Goal: Entertainment & Leisure: Consume media (video, audio)

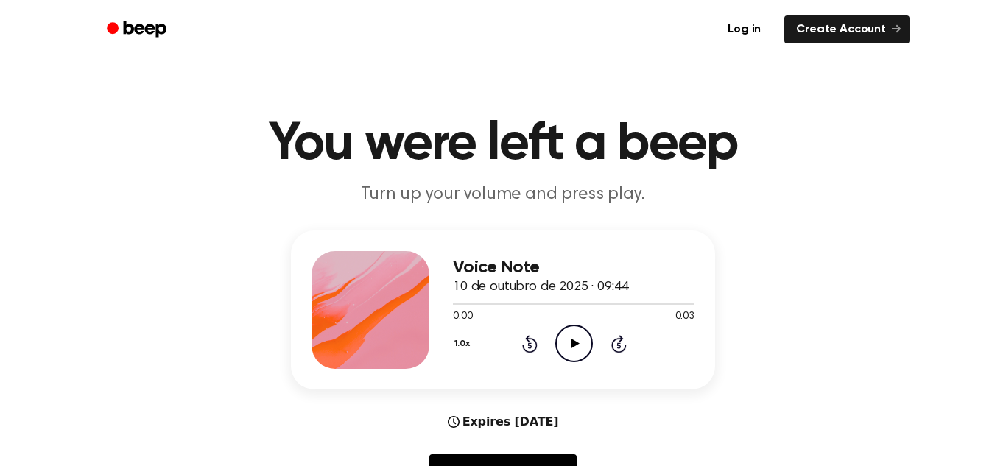
click at [570, 333] on icon "Play Audio" at bounding box center [575, 344] width 38 height 38
click at [570, 333] on icon "Pause Audio" at bounding box center [575, 344] width 38 height 38
click at [575, 342] on icon at bounding box center [575, 344] width 8 height 10
drag, startPoint x: 470, startPoint y: 304, endPoint x: 500, endPoint y: 304, distance: 29.5
click at [500, 304] on div at bounding box center [574, 304] width 242 height 1
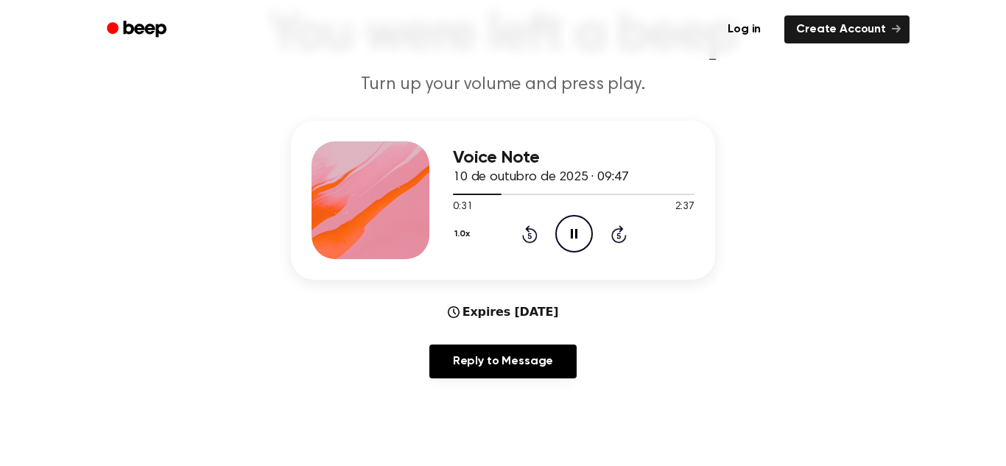
scroll to position [113, 0]
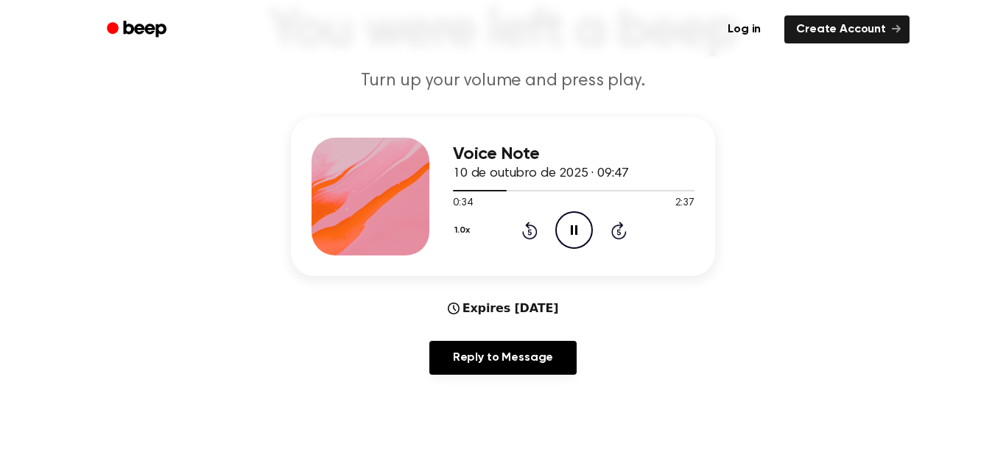
click at [577, 246] on icon "Pause Audio" at bounding box center [575, 230] width 38 height 38
